Goal: Information Seeking & Learning: Learn about a topic

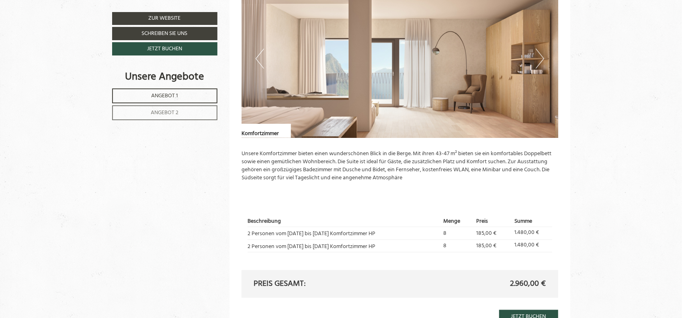
scroll to position [602, 0]
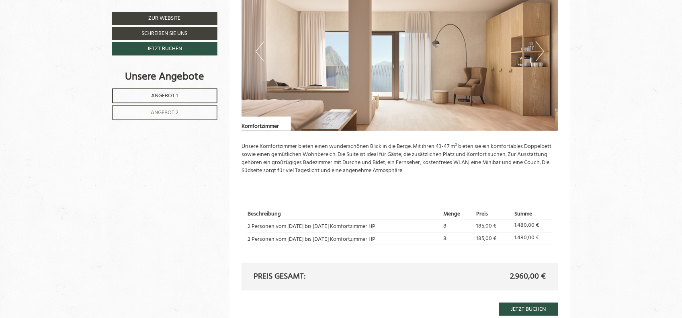
click at [536, 55] on button "Next" at bounding box center [539, 51] width 8 height 20
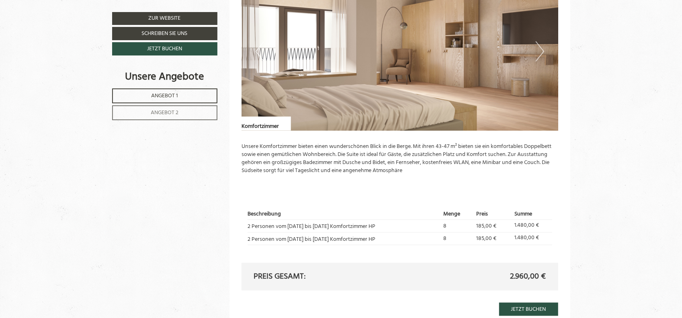
click at [536, 55] on button "Next" at bounding box center [539, 51] width 8 height 20
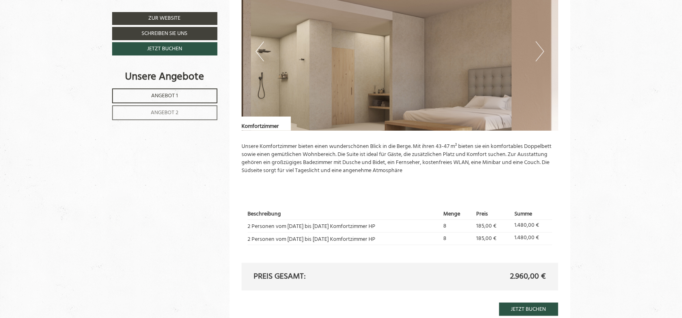
click at [538, 54] on button "Next" at bounding box center [539, 51] width 8 height 20
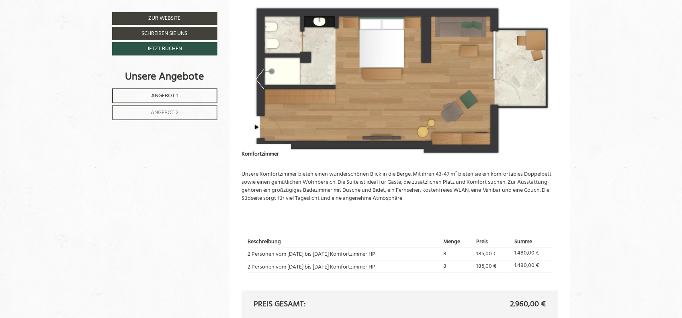
scroll to position [562, 0]
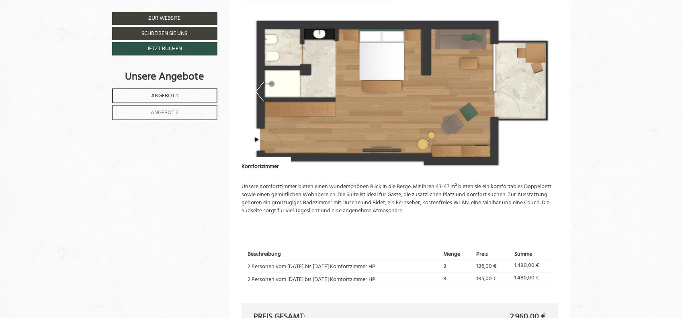
click at [537, 94] on button "Next" at bounding box center [539, 92] width 8 height 20
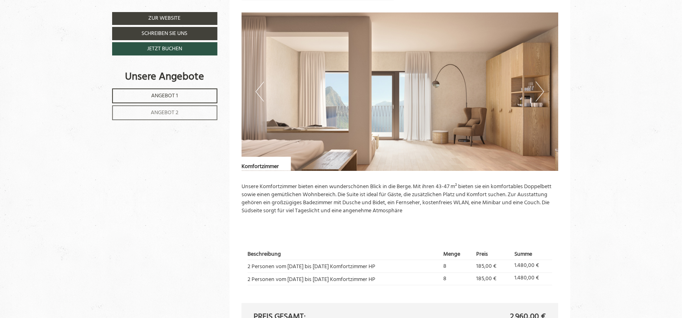
click at [538, 93] on button "Next" at bounding box center [539, 92] width 8 height 20
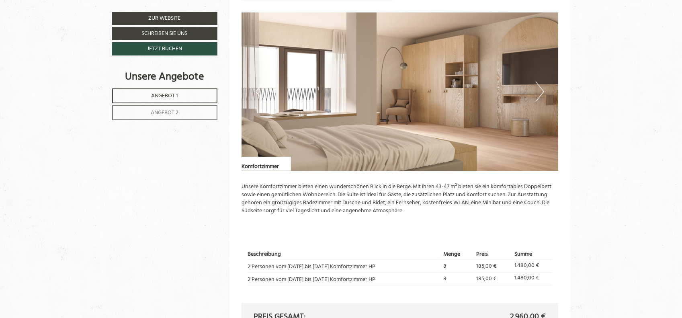
click at [538, 93] on button "Next" at bounding box center [539, 92] width 8 height 20
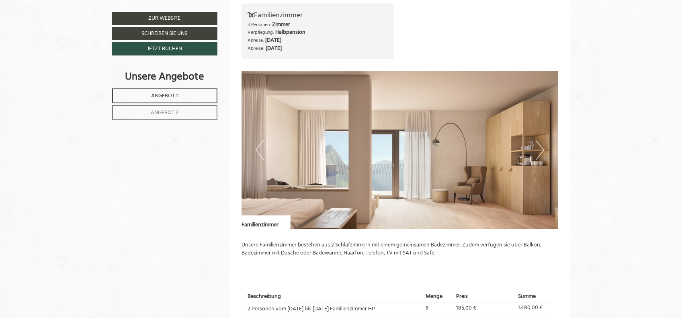
scroll to position [1004, 0]
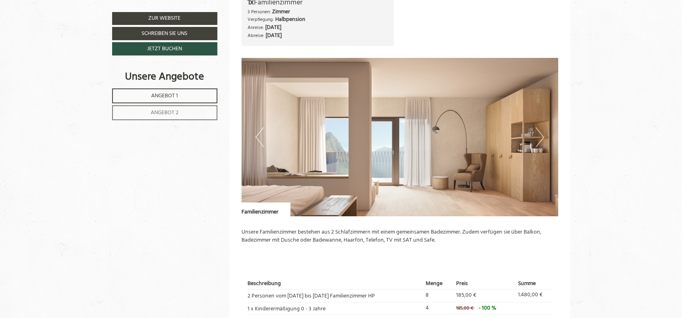
click at [538, 133] on button "Next" at bounding box center [539, 137] width 8 height 20
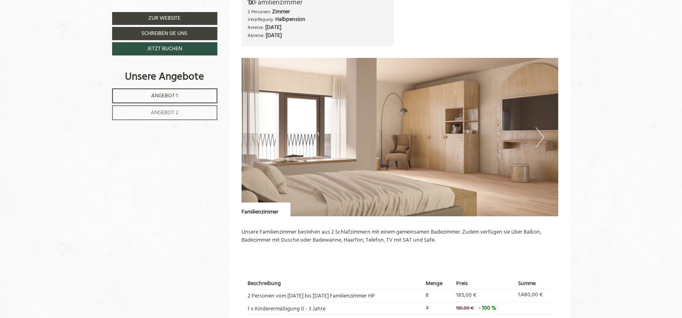
click at [540, 132] on button "Next" at bounding box center [539, 137] width 8 height 20
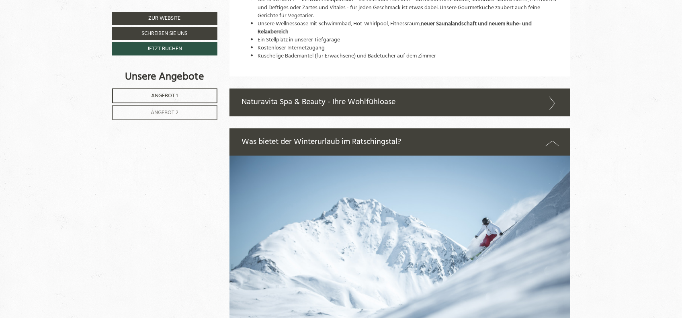
scroll to position [1486, 0]
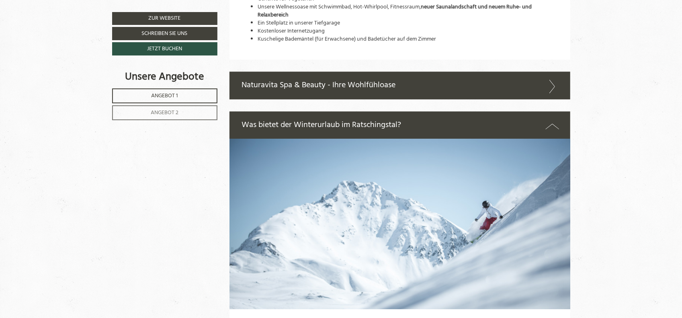
click at [390, 85] on div "Naturavita Spa & Beauty - Ihre Wohlfühloase" at bounding box center [399, 85] width 341 height 28
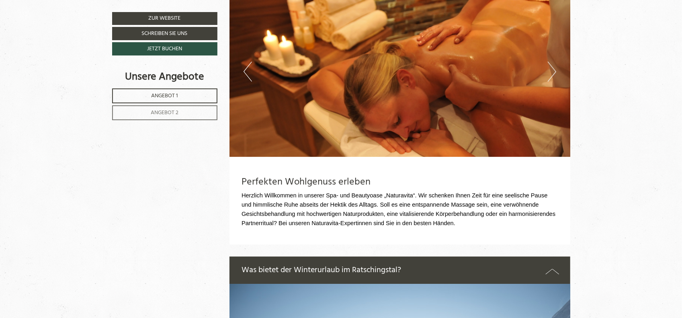
scroll to position [1526, 0]
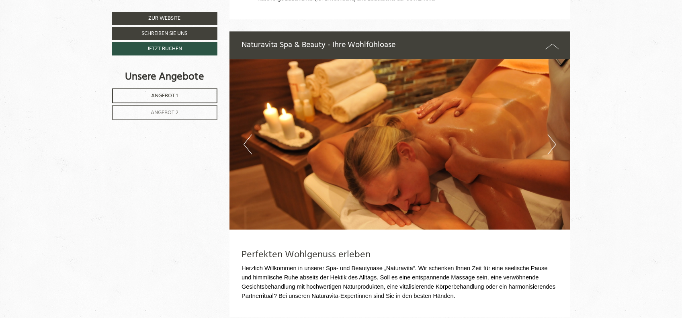
click at [554, 140] on button "Next" at bounding box center [551, 144] width 8 height 20
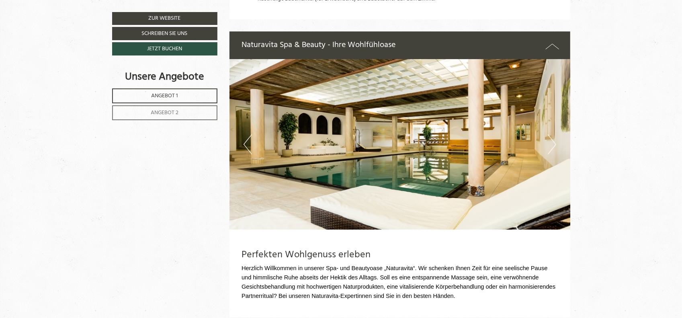
click at [550, 142] on button "Next" at bounding box center [551, 144] width 8 height 20
click at [553, 142] on button "Next" at bounding box center [551, 144] width 8 height 20
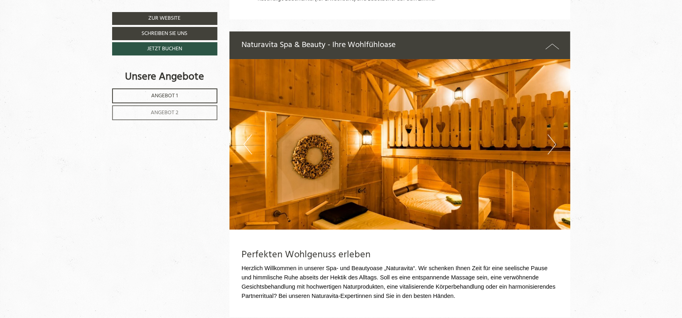
click at [553, 142] on button "Next" at bounding box center [551, 144] width 8 height 20
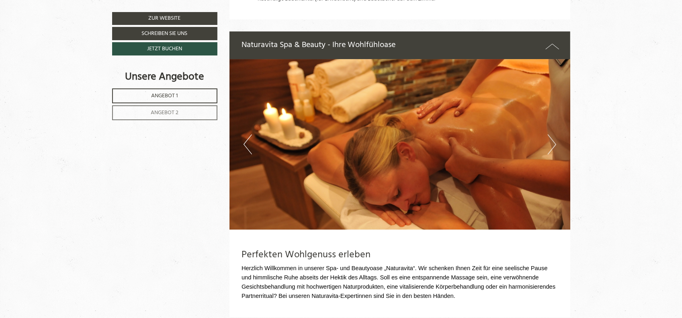
click at [553, 142] on button "Next" at bounding box center [551, 144] width 8 height 20
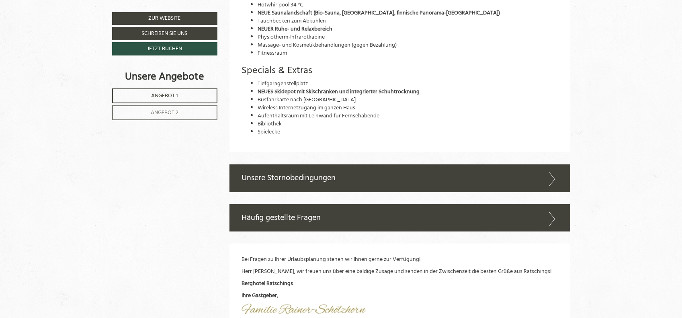
scroll to position [2490, 0]
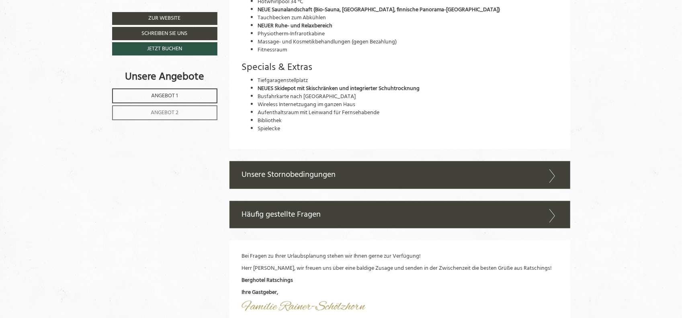
click at [169, 112] on span "Angebot 2" at bounding box center [165, 112] width 28 height 9
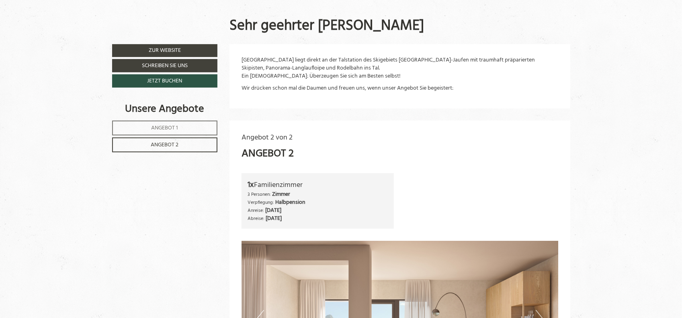
scroll to position [374, 0]
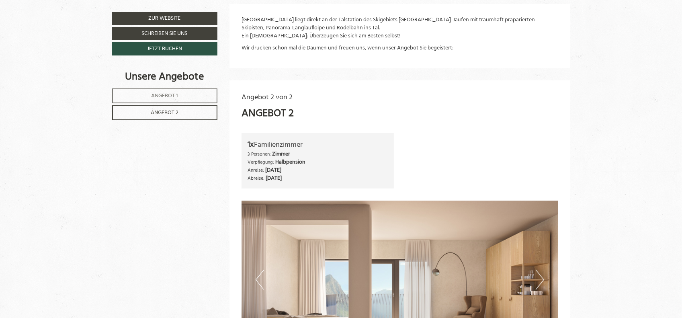
click at [165, 111] on span "Angebot 2" at bounding box center [165, 112] width 28 height 9
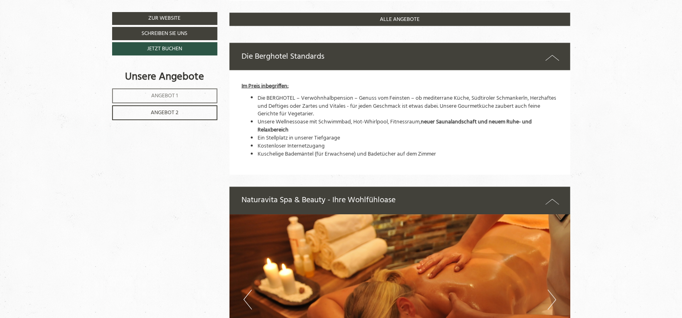
scroll to position [856, 0]
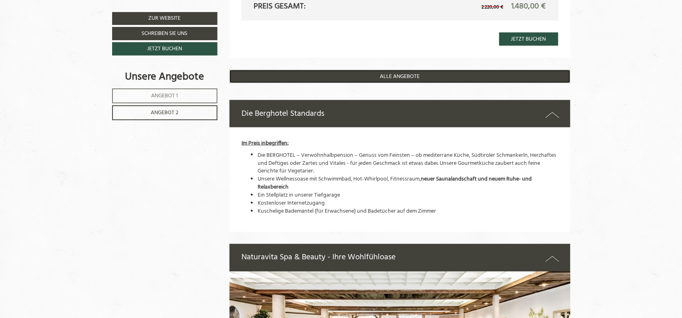
click at [394, 75] on link "ALLE ANGEBOTE" at bounding box center [399, 76] width 341 height 13
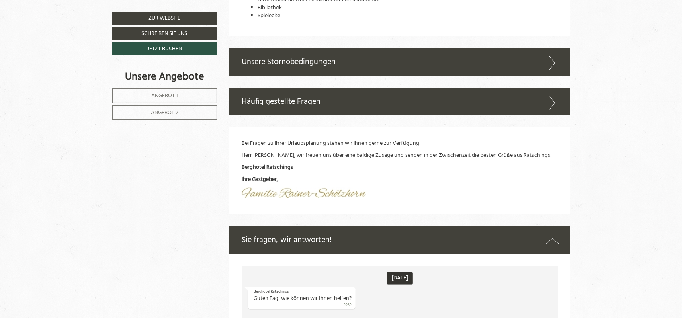
scroll to position [2623, 0]
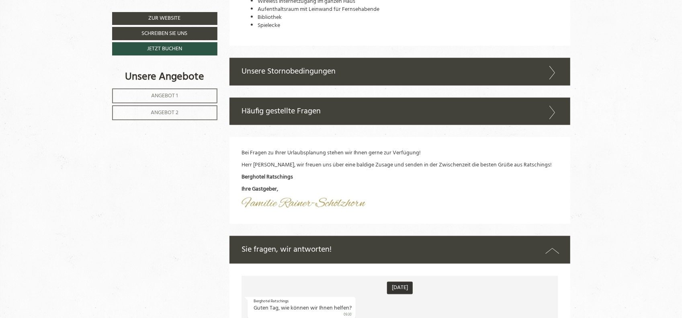
click at [549, 69] on icon at bounding box center [552, 73] width 12 height 14
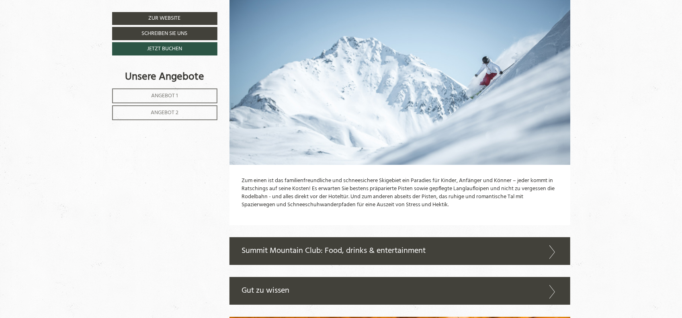
scroll to position [1837, 0]
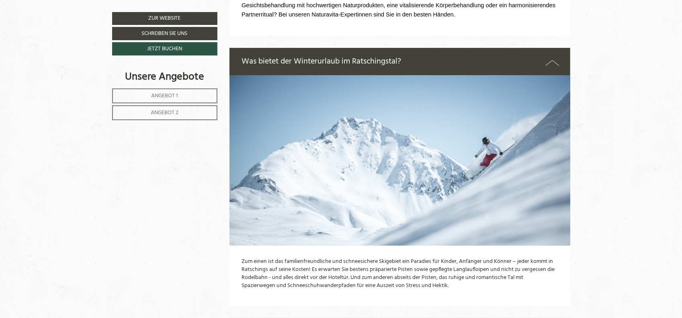
drag, startPoint x: 681, startPoint y: 164, endPoint x: 678, endPoint y: 148, distance: 15.9
click at [662, 43] on div "Sehr geehrter [PERSON_NAME] [GEOGRAPHIC_DATA] liegt direkt an der Talstation de…" at bounding box center [341, 164] width 682 height 3350
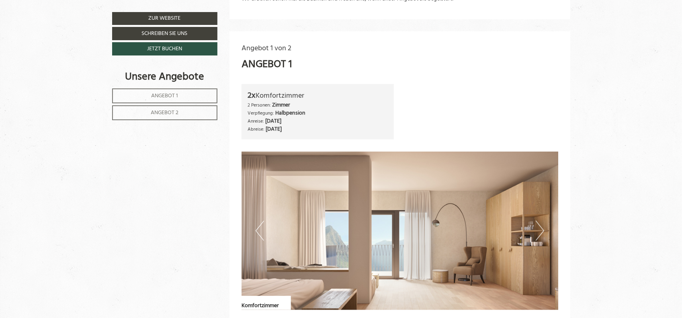
scroll to position [442, 0]
